Goal: Find contact information: Find contact information

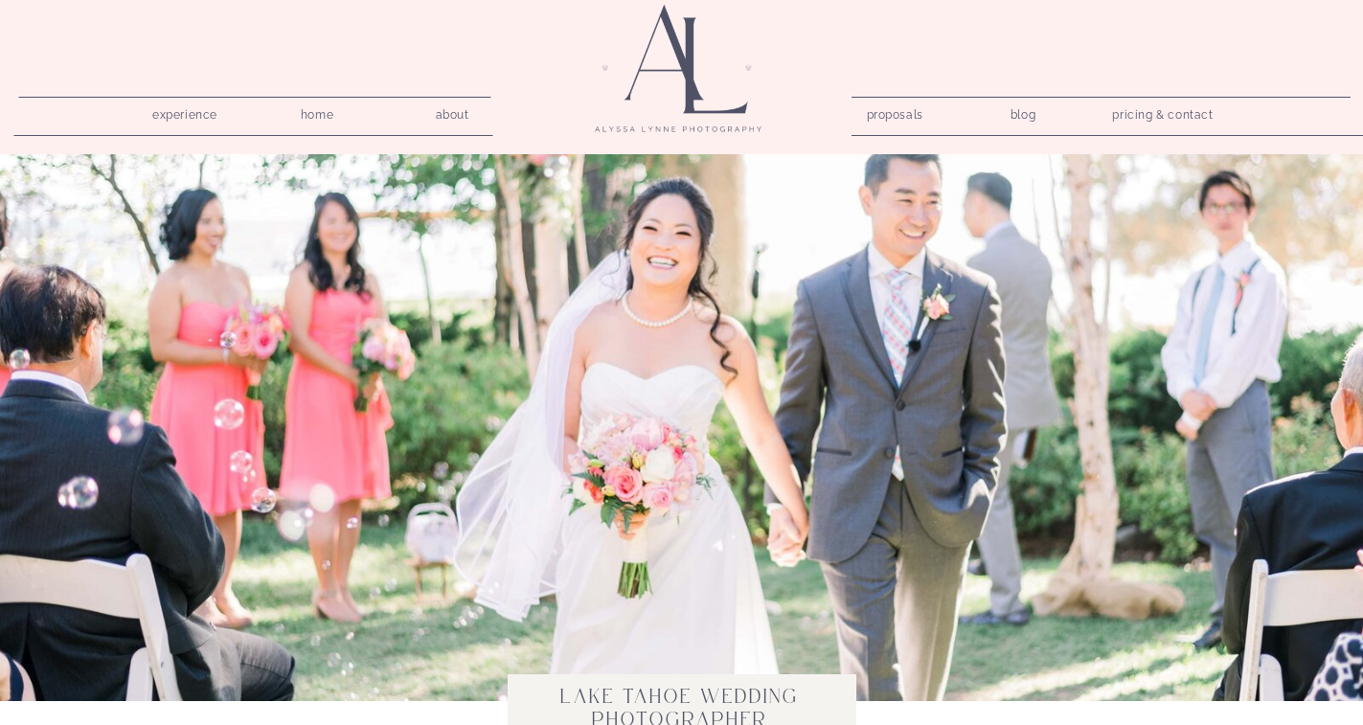
click at [1171, 113] on nav "pricing & contact" at bounding box center [1163, 115] width 116 height 27
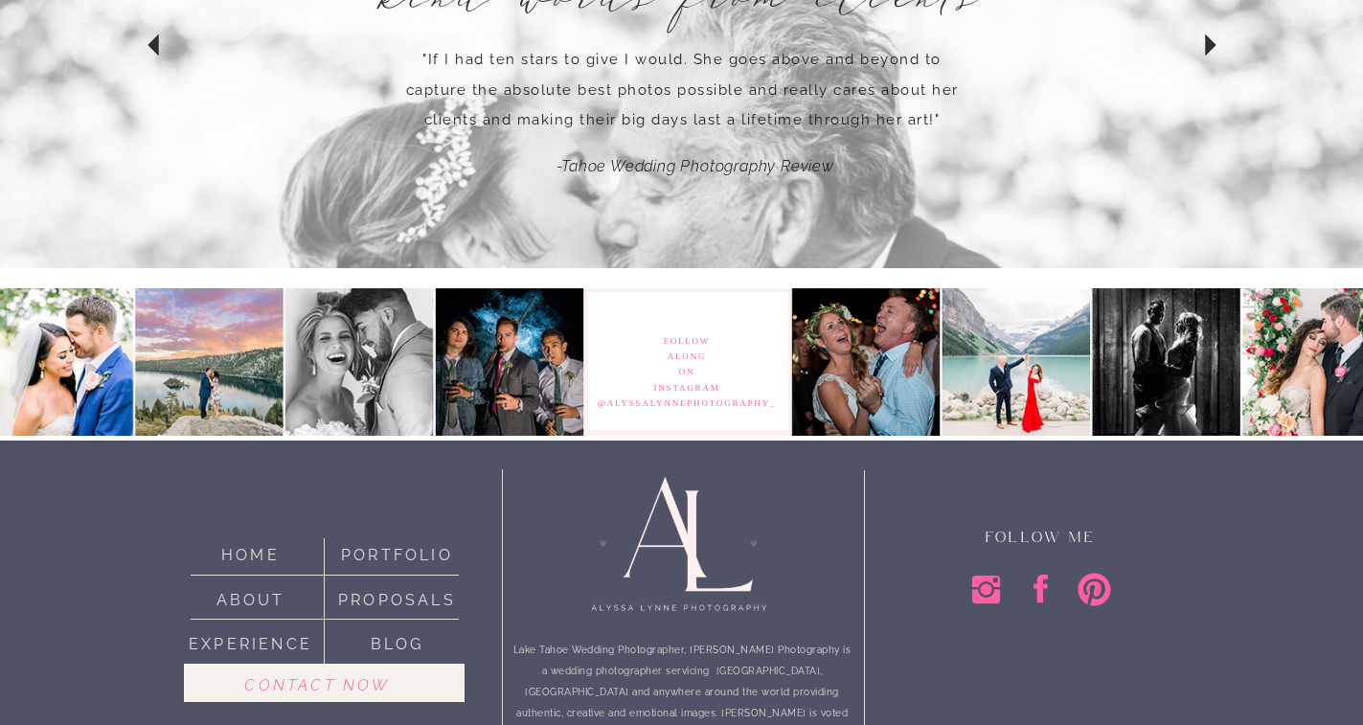
scroll to position [1860, 0]
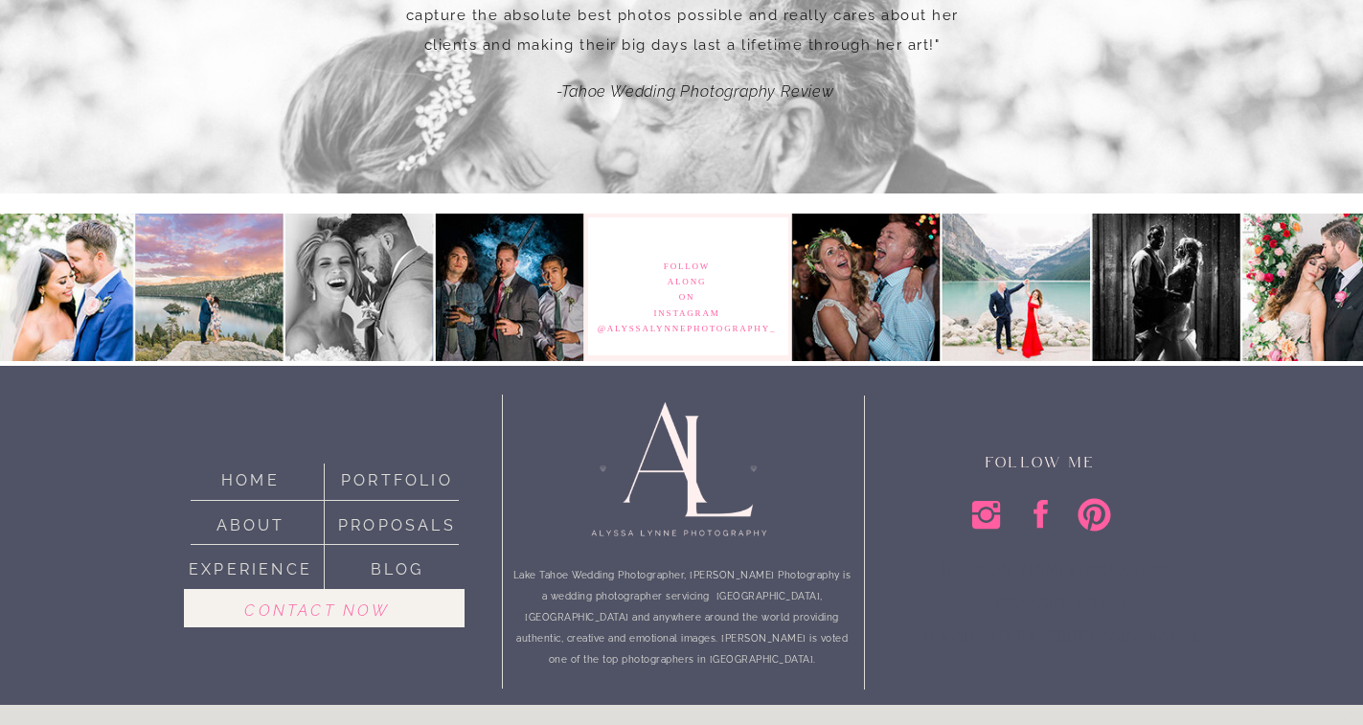
click at [1035, 507] on icon at bounding box center [1040, 513] width 37 height 37
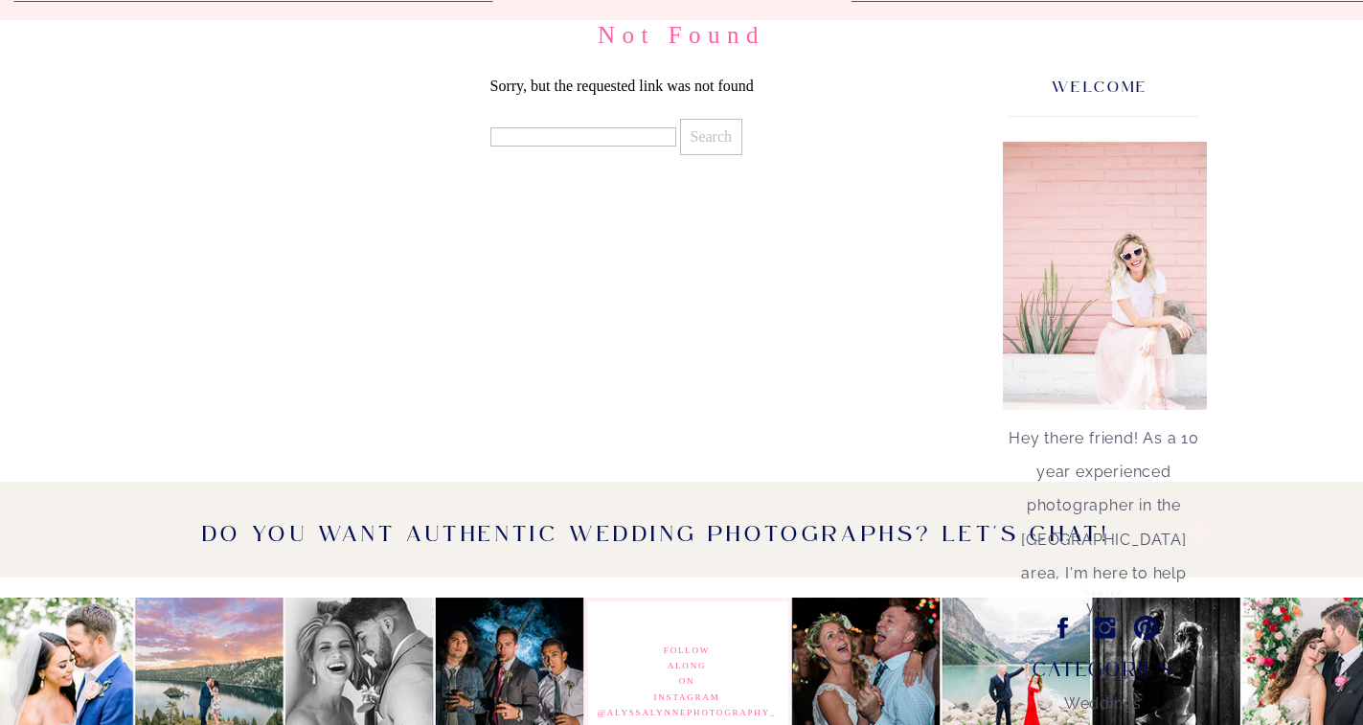
scroll to position [159, 0]
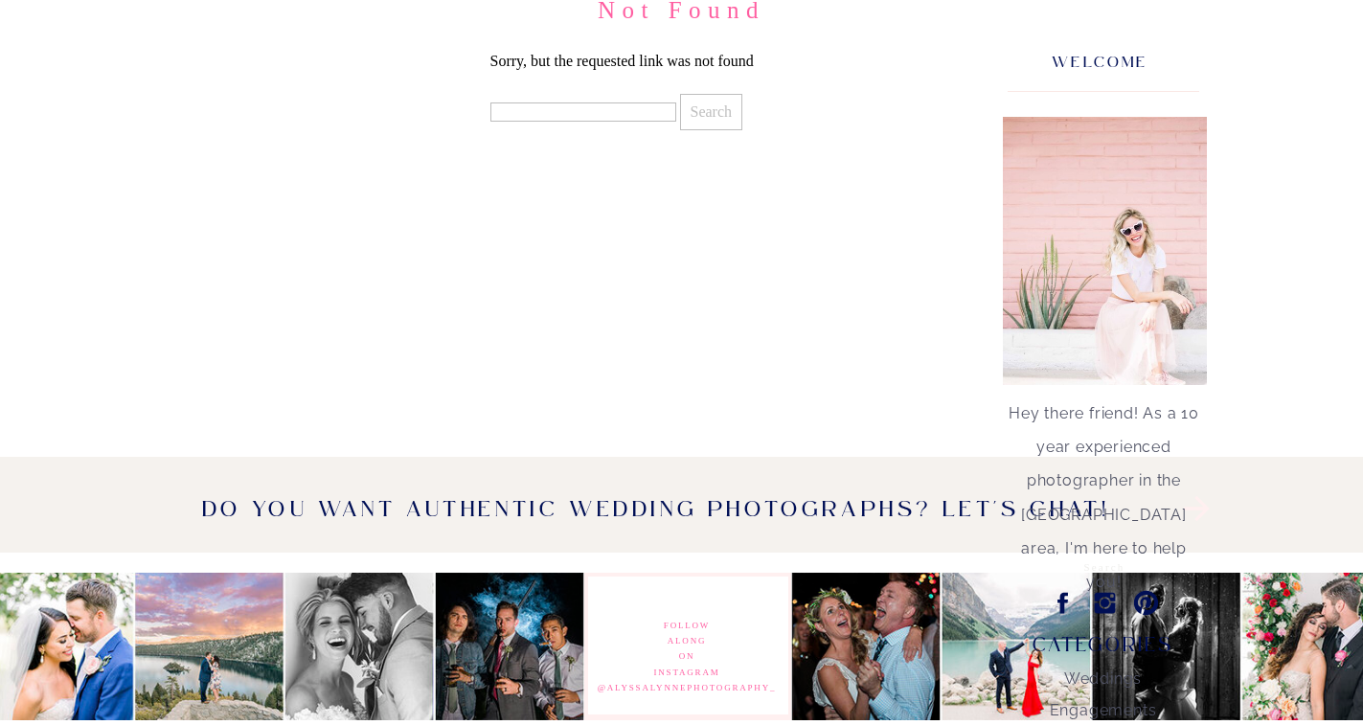
click at [1059, 603] on icon at bounding box center [1063, 603] width 11 height 21
